Goal: Task Accomplishment & Management: Use online tool/utility

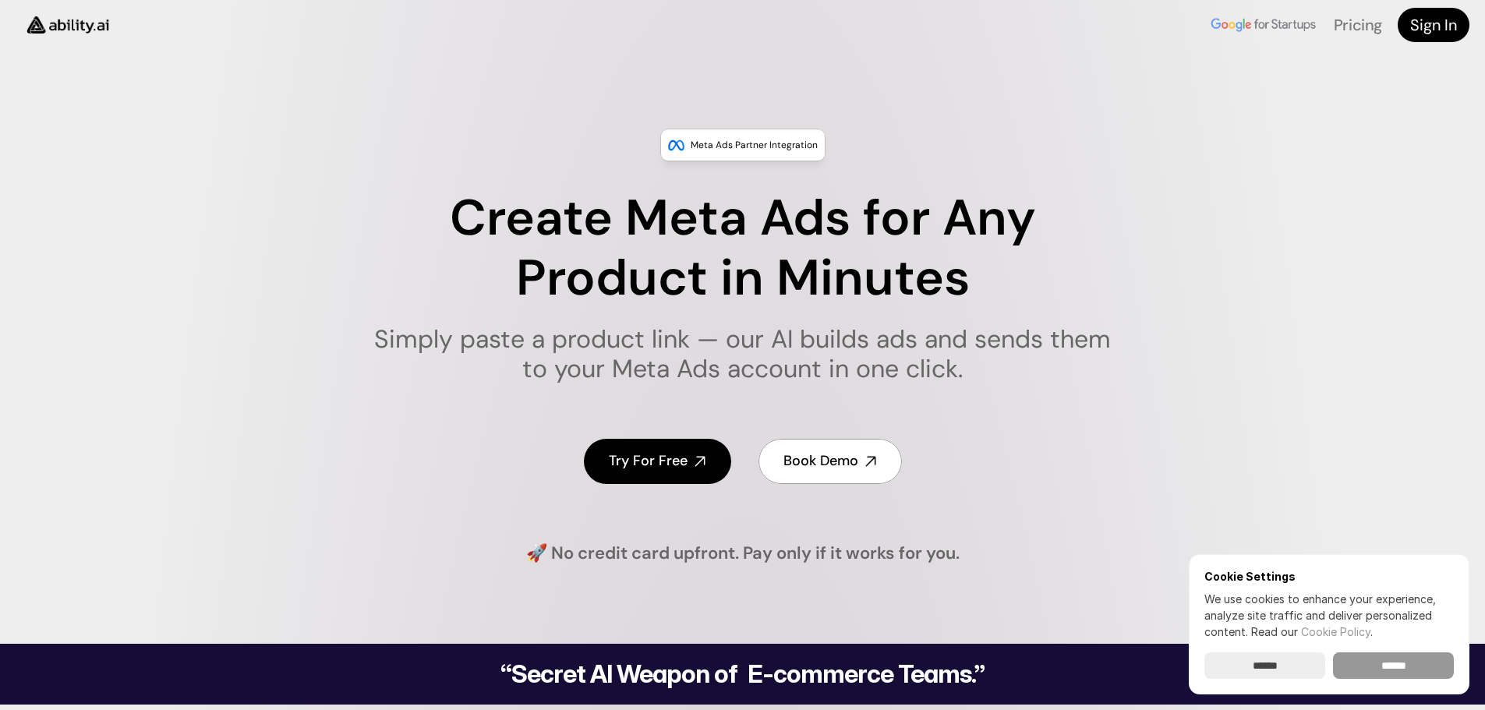
drag, startPoint x: 1382, startPoint y: 668, endPoint x: 1397, endPoint y: 627, distance: 43.9
click at [1385, 666] on input "******" at bounding box center [1393, 666] width 121 height 27
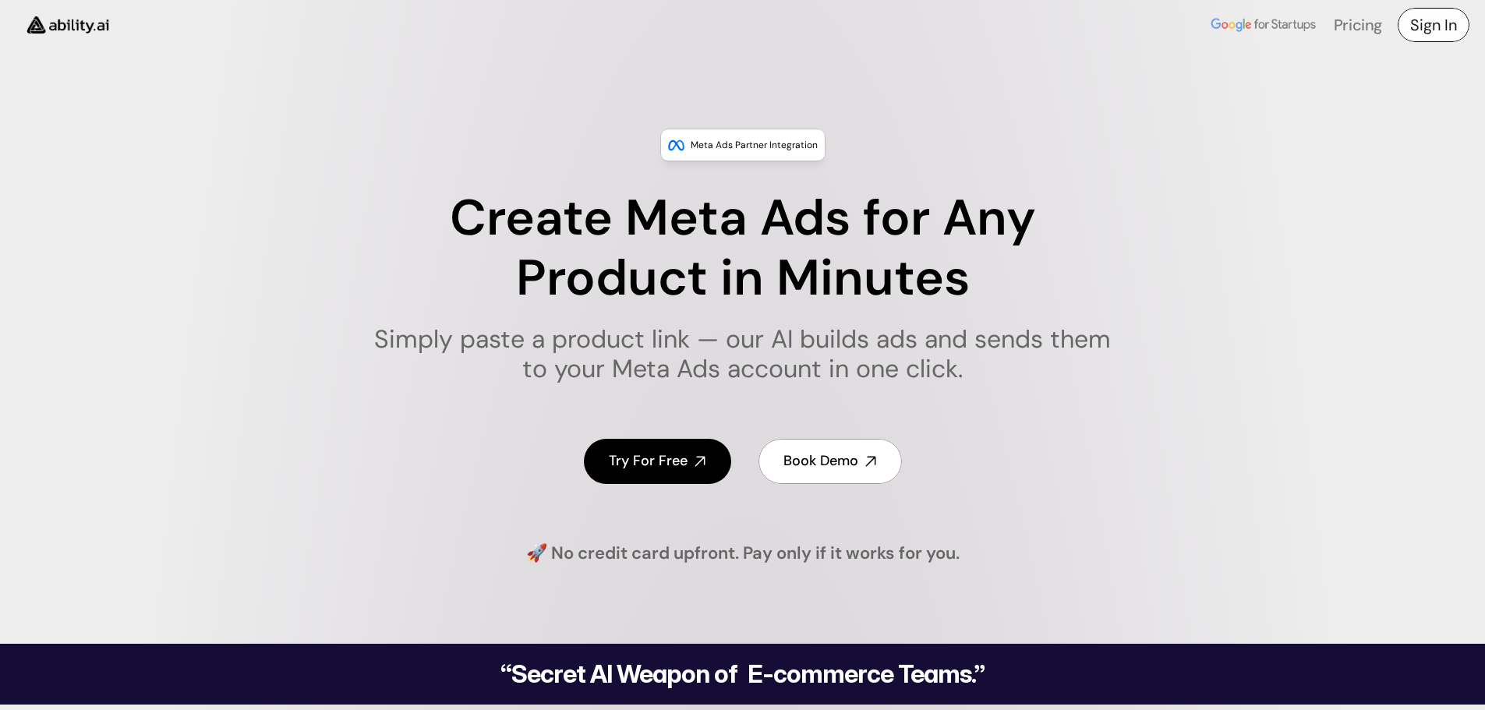
click at [1430, 30] on h4 "Sign In" at bounding box center [1433, 25] width 47 height 22
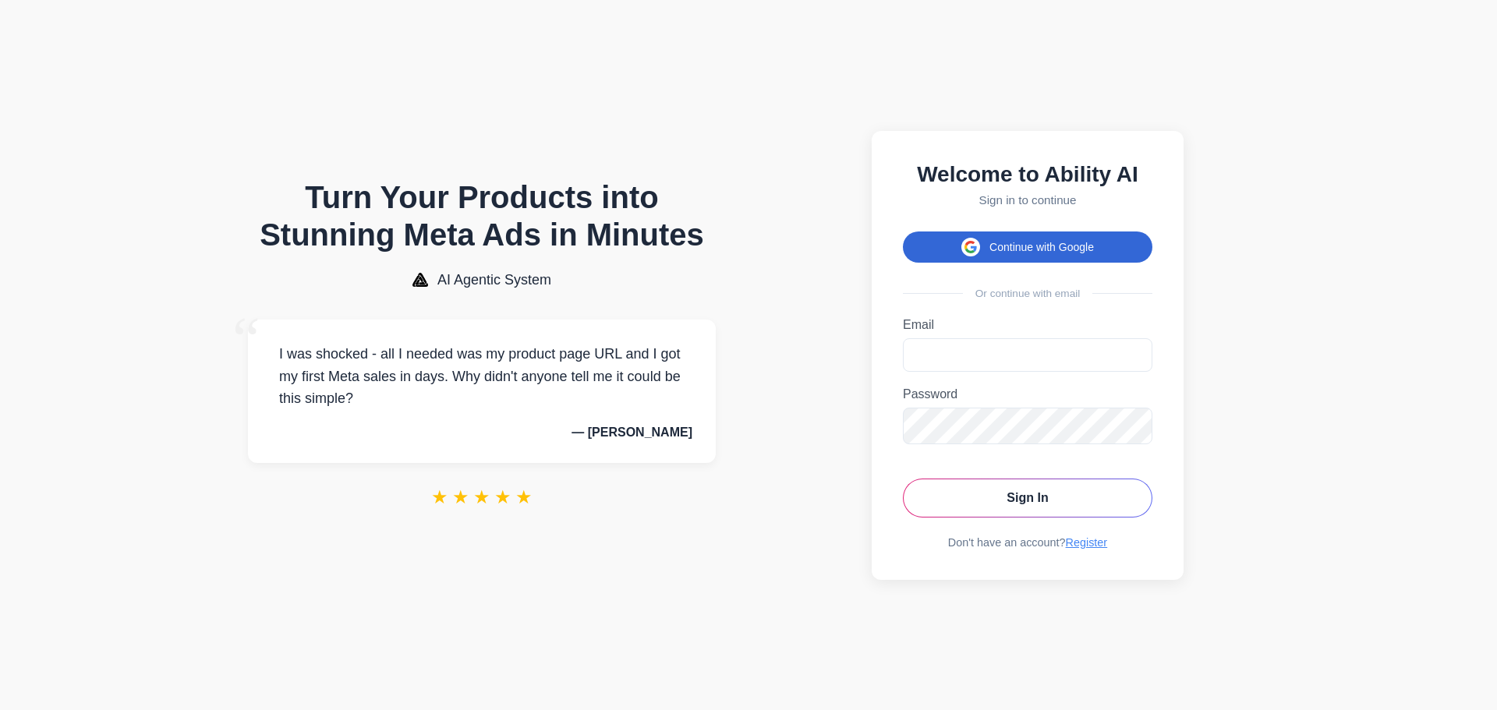
click at [948, 244] on button "Continue with Google" at bounding box center [1027, 247] width 249 height 31
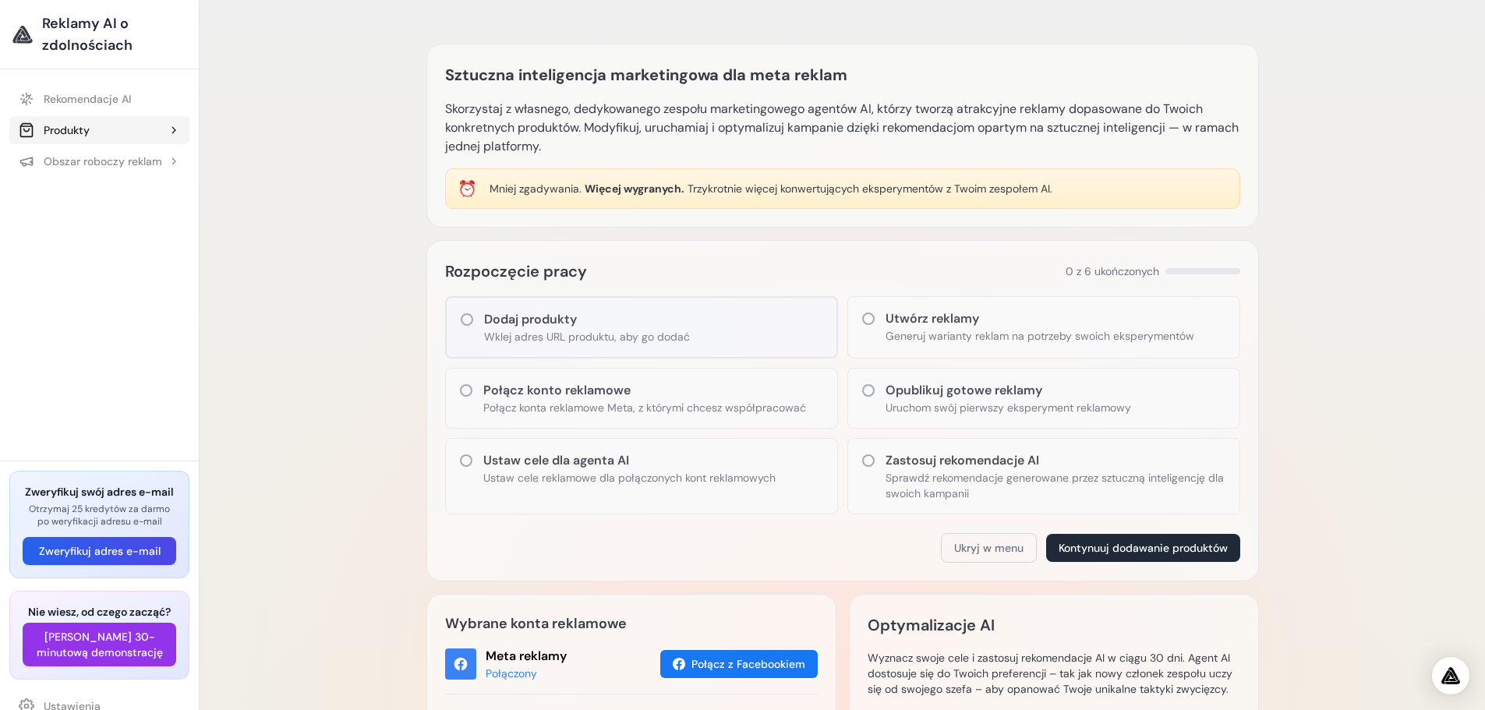
click at [61, 134] on font "Produkty" at bounding box center [67, 130] width 46 height 14
click at [69, 99] on font "Rekomendacje AI" at bounding box center [87, 99] width 87 height 14
click at [88, 39] on font "Reklamy AI o zdolnościach" at bounding box center [87, 34] width 90 height 41
click at [1453, 677] on img "Otwórz komunikator interkomowy" at bounding box center [1451, 676] width 20 height 19
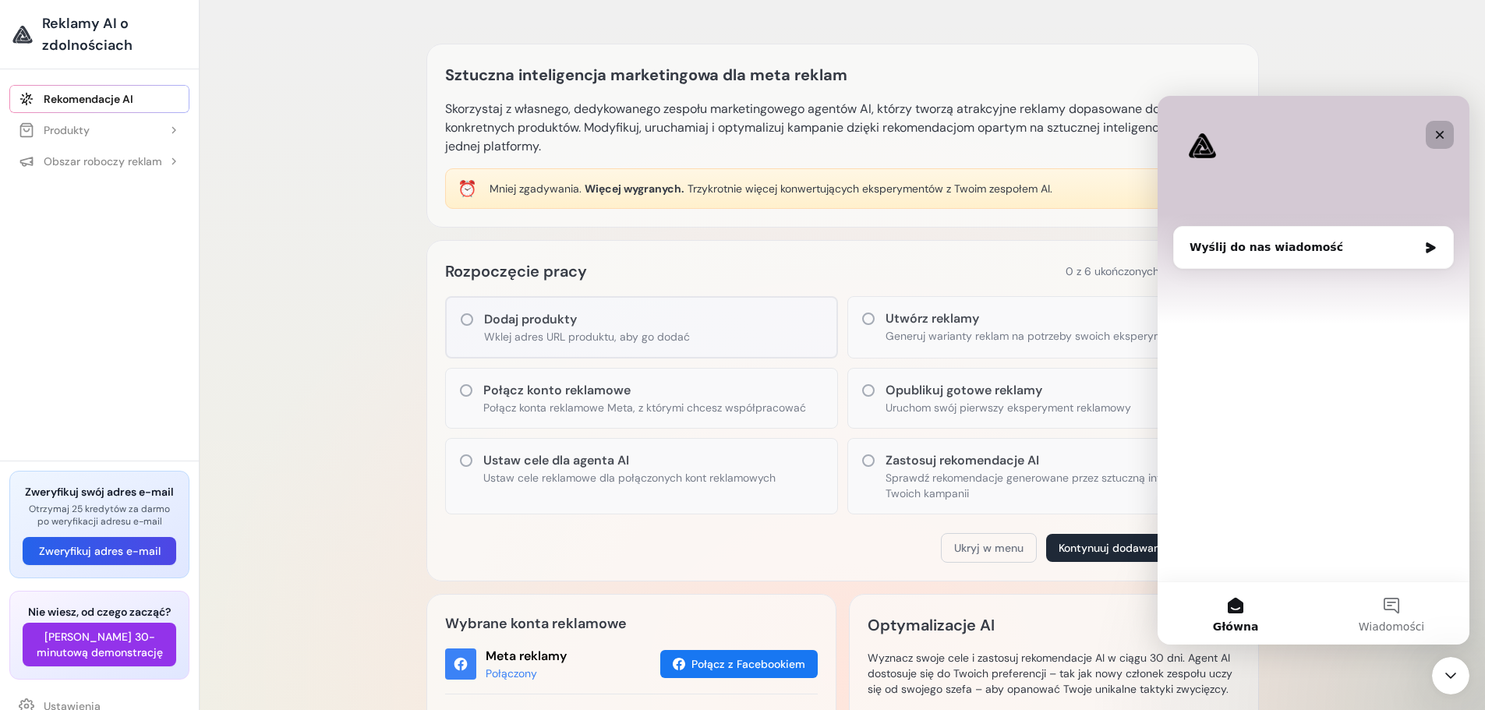
click at [1439, 134] on icon "Zamknij" at bounding box center [1440, 135] width 9 height 9
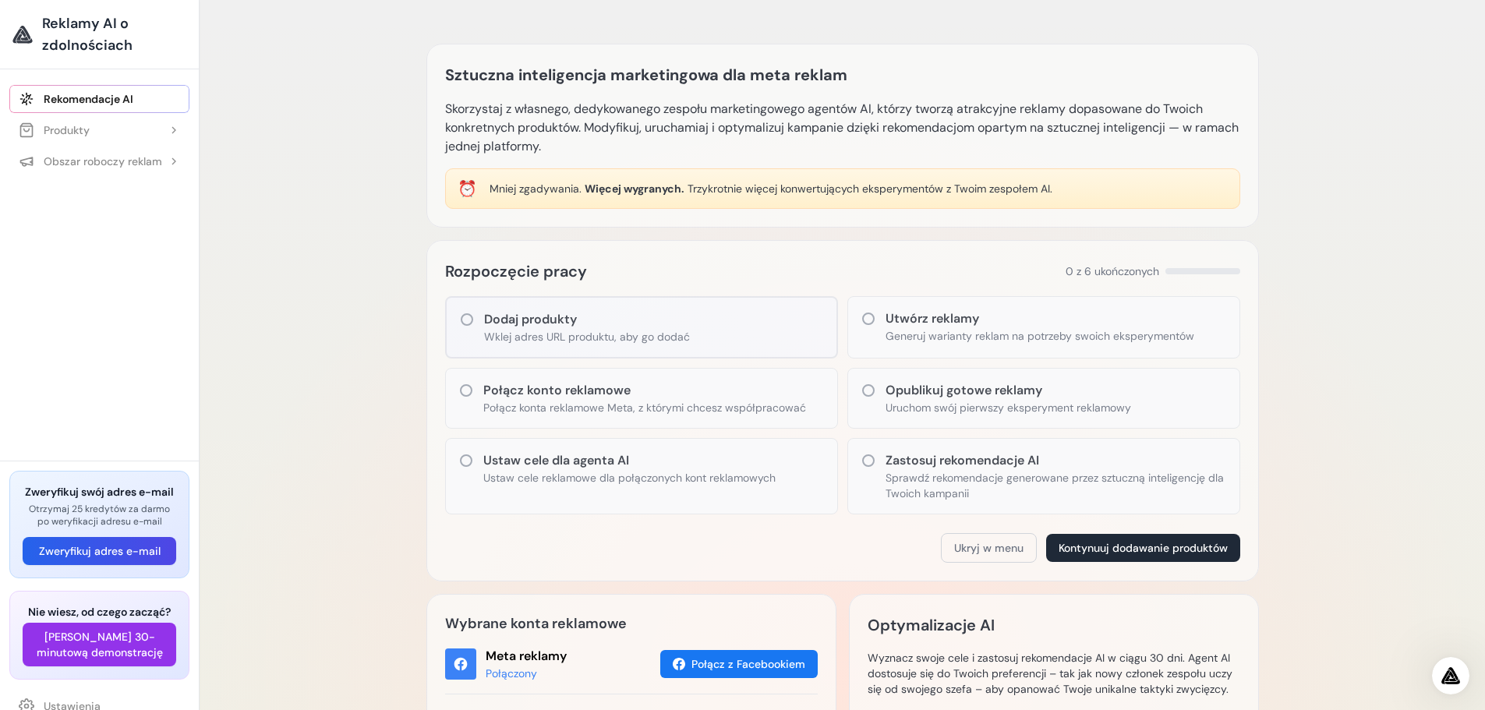
click at [20, 34] on div at bounding box center [22, 34] width 20 height 25
